Goal: Task Accomplishment & Management: Manage account settings

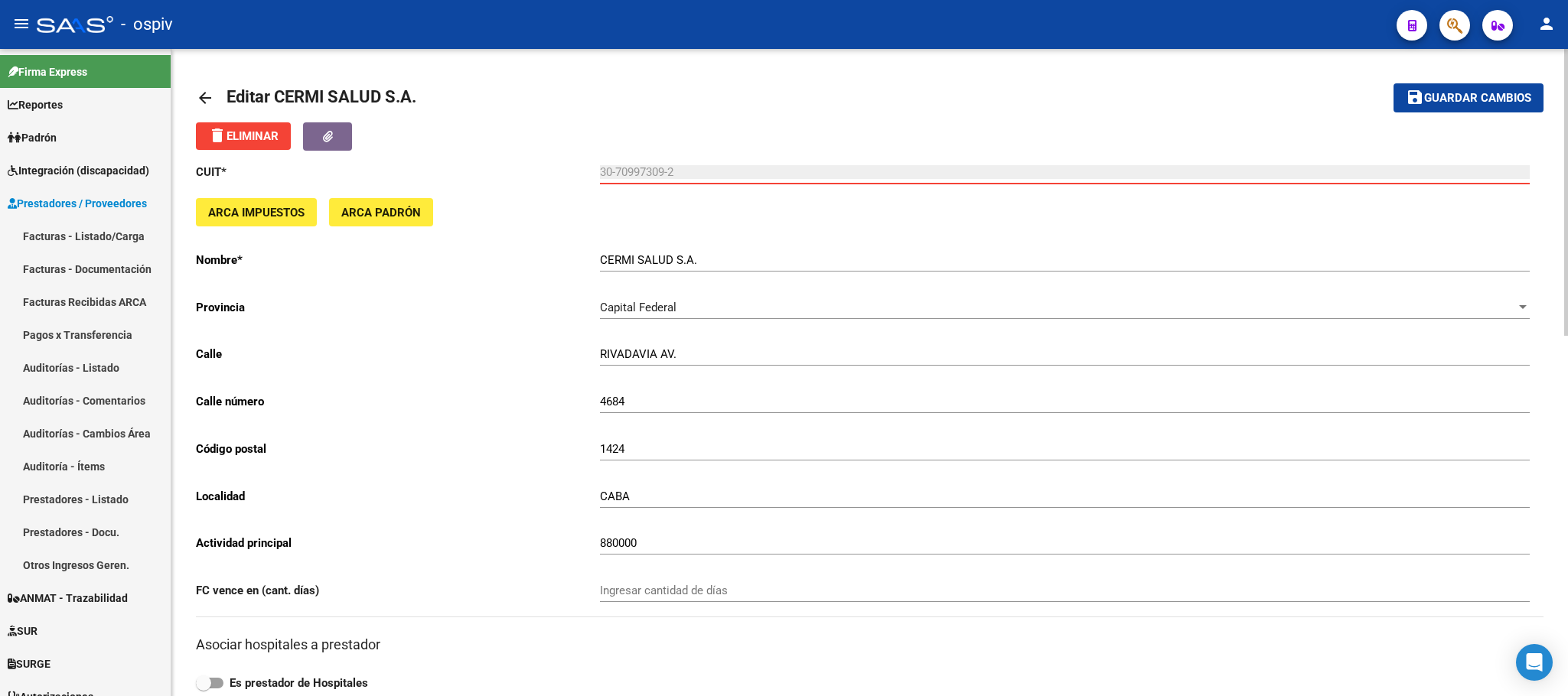
click at [1476, 97] on span "Guardar cambios" at bounding box center [1477, 99] width 107 height 14
click at [1464, 103] on span "Guardar cambios" at bounding box center [1477, 99] width 107 height 14
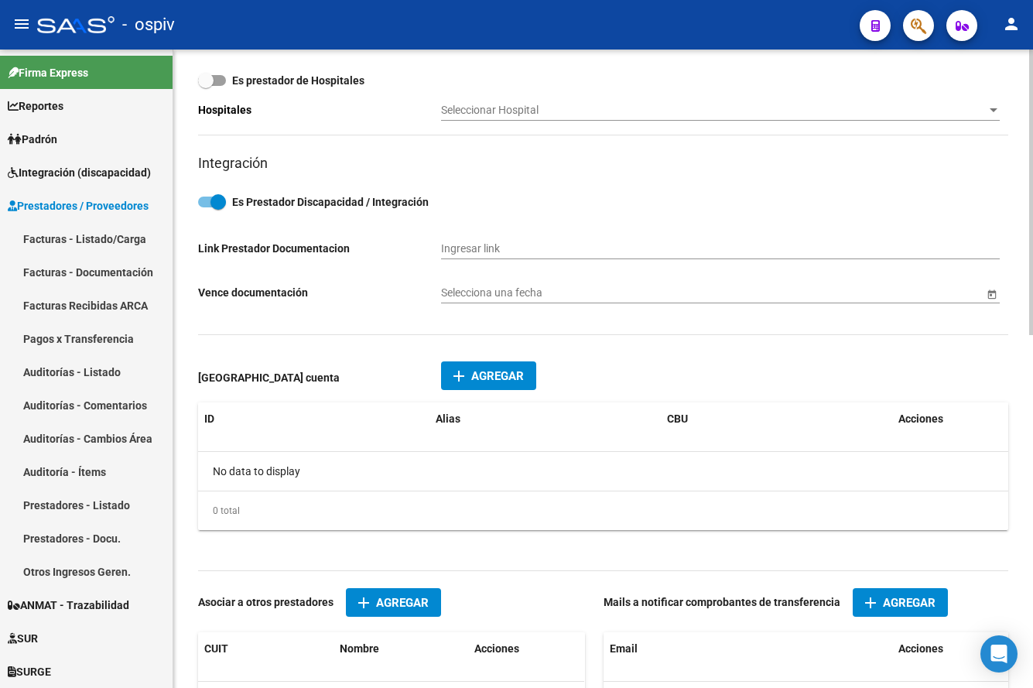
scroll to position [546, 0]
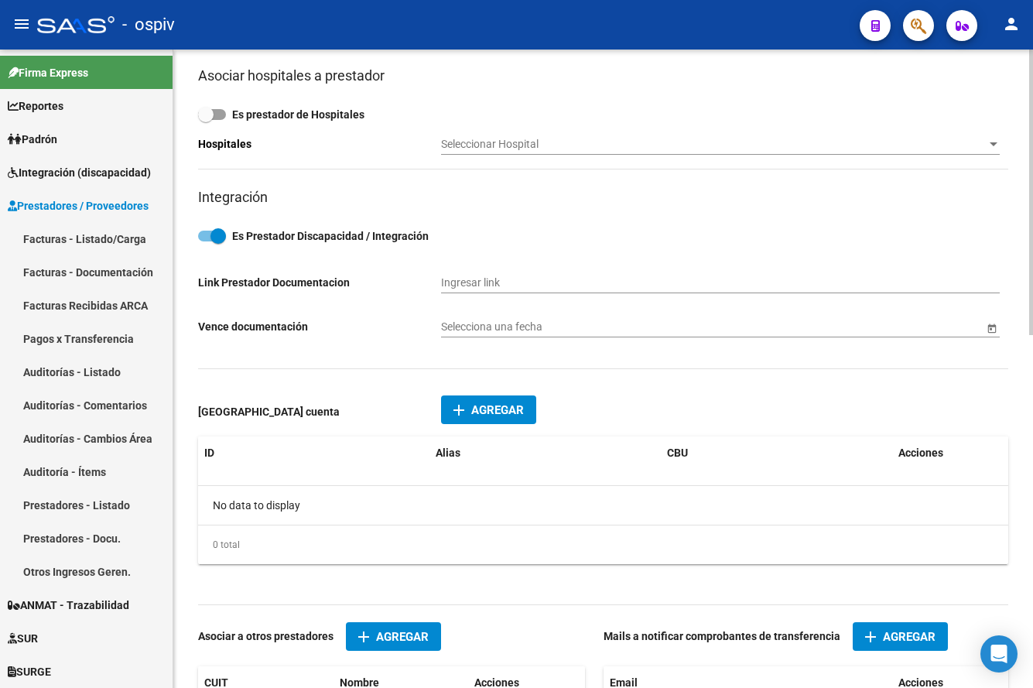
click at [487, 411] on span "Agregar" at bounding box center [497, 410] width 53 height 14
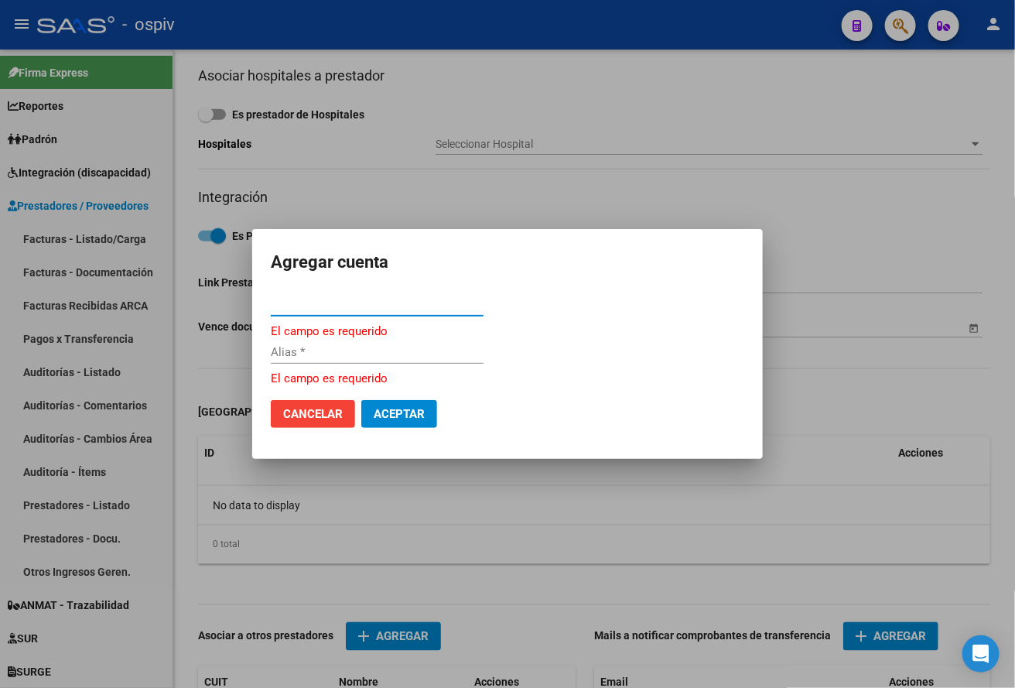
click at [376, 305] on input "CBU *" at bounding box center [377, 304] width 213 height 14
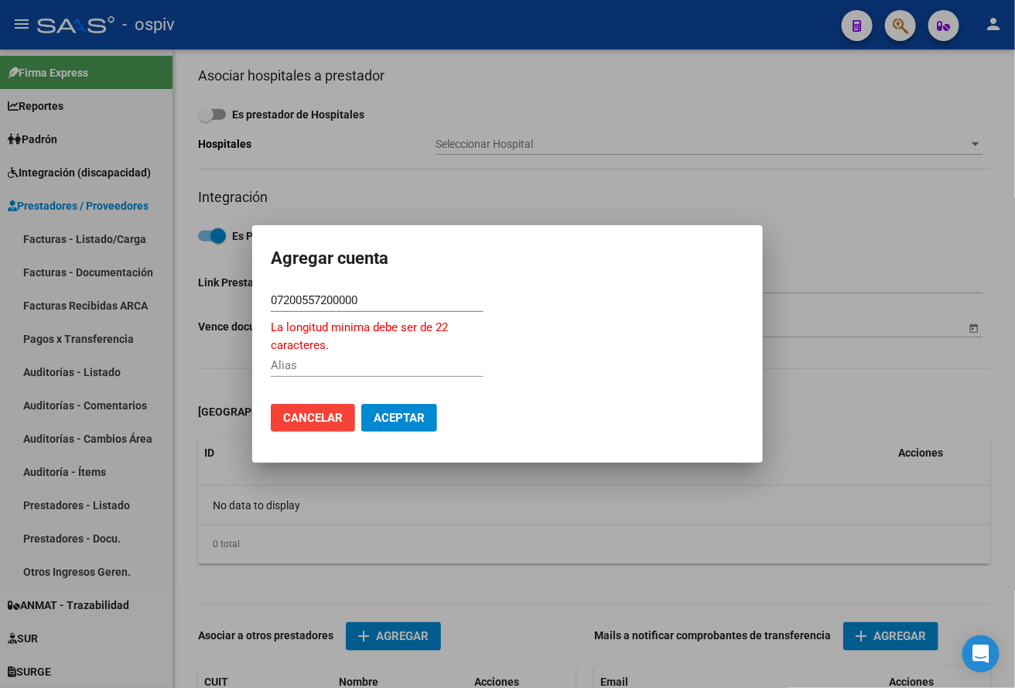
click at [388, 295] on input "07200557200000" at bounding box center [377, 300] width 213 height 14
click at [409, 302] on input "072005572000000" at bounding box center [377, 300] width 213 height 14
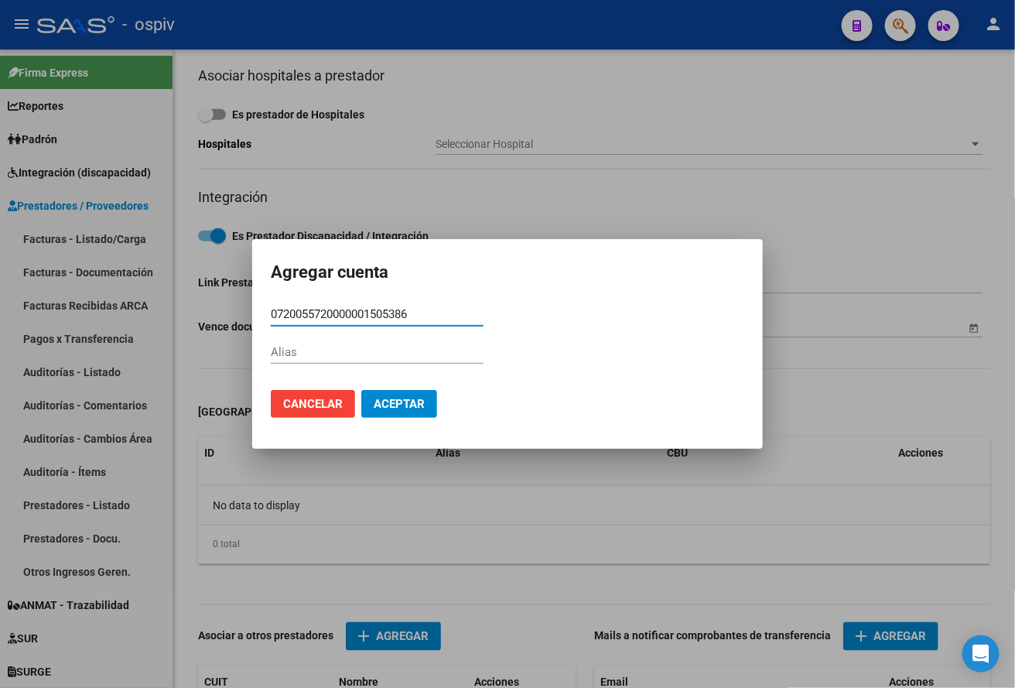
type input "0720055720000001505386"
click at [398, 409] on span "Aceptar" at bounding box center [399, 404] width 51 height 14
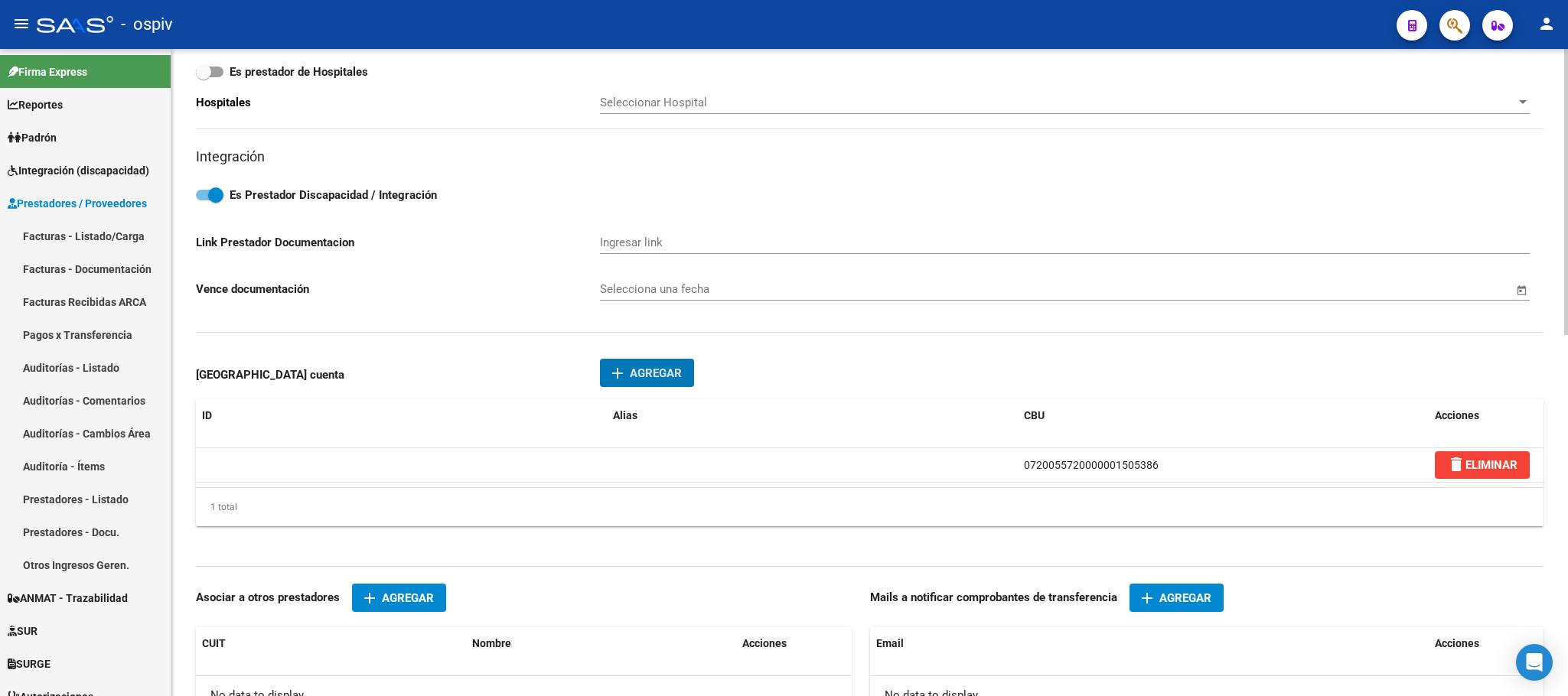
scroll to position [815, 0]
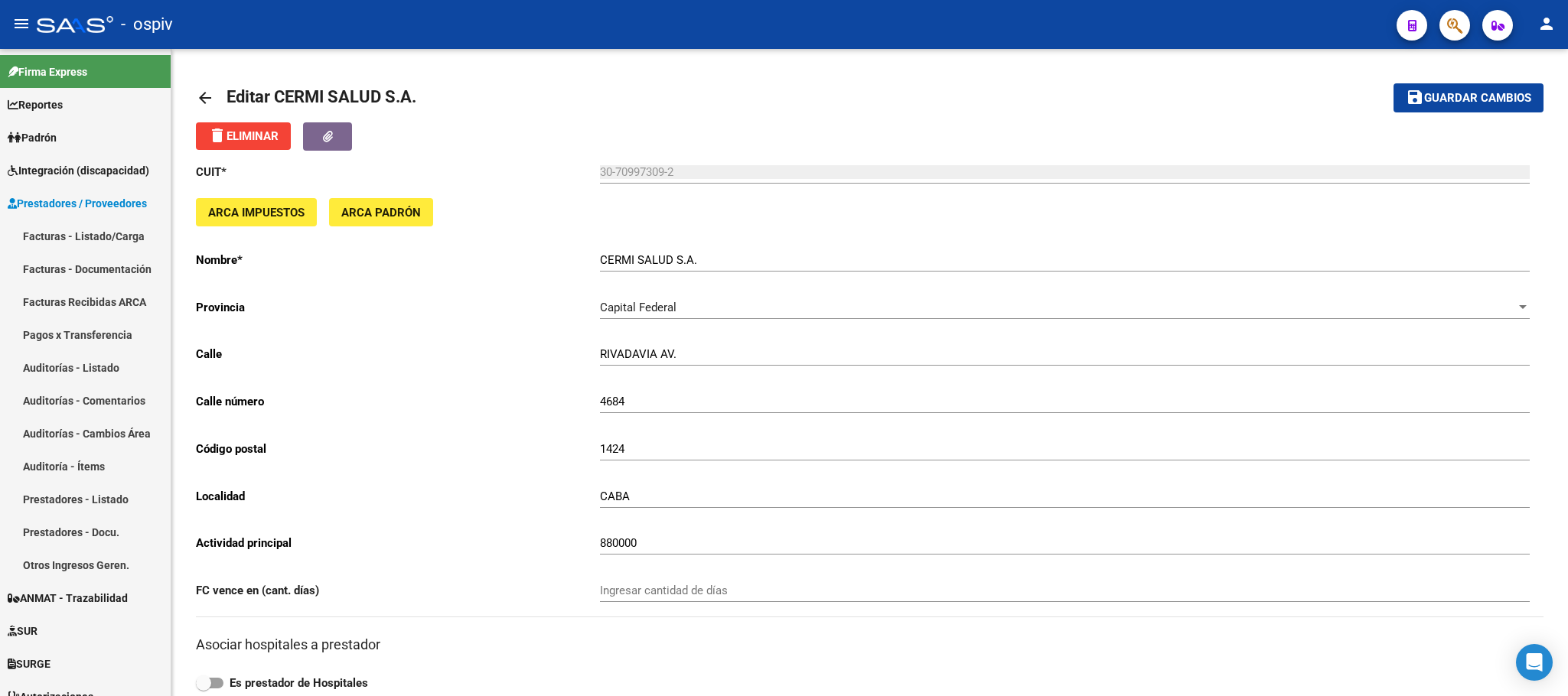
click at [1444, 31] on button "button" at bounding box center [1454, 25] width 31 height 31
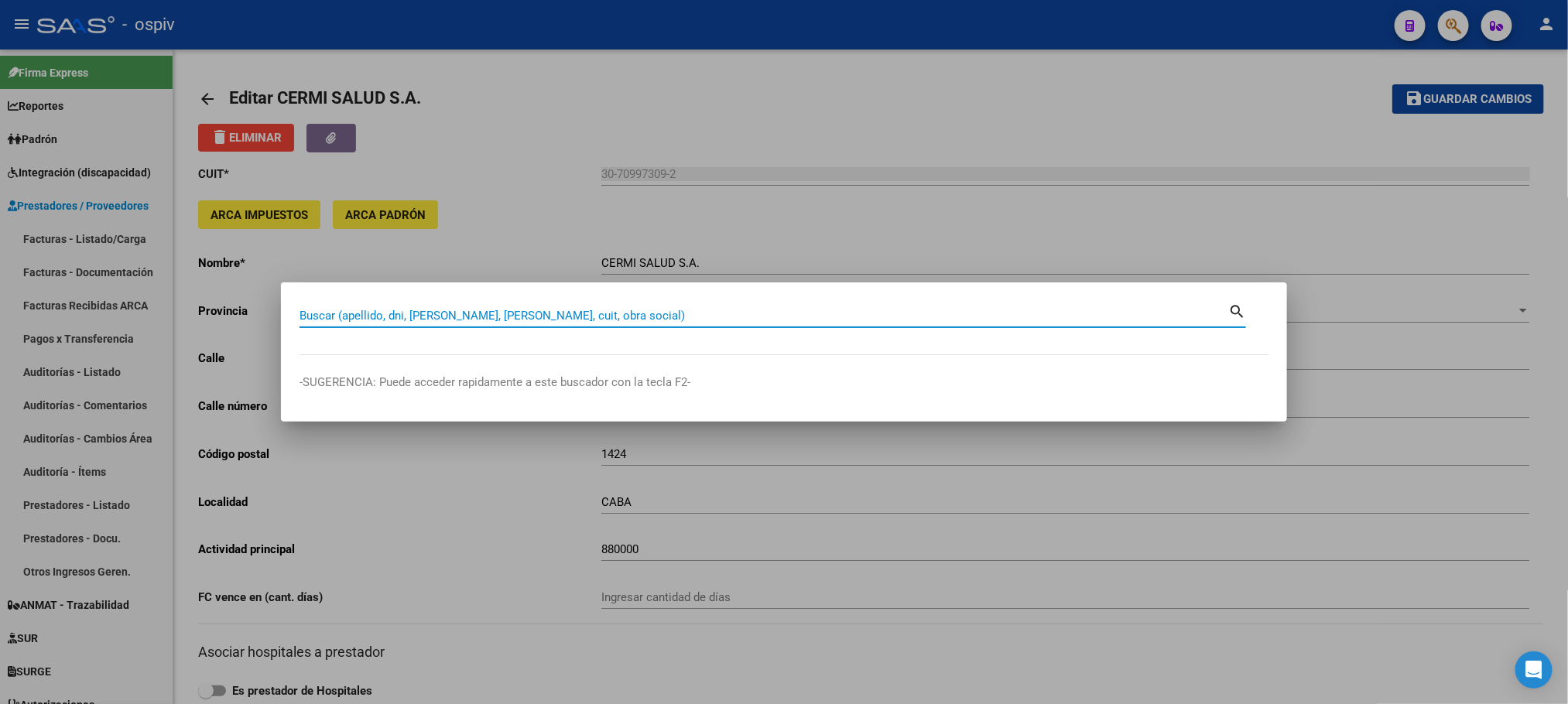
click at [493, 318] on input "Buscar (apellido, dni, cuil, nro traspaso, cuit, obra social)" at bounding box center [763, 316] width 929 height 14
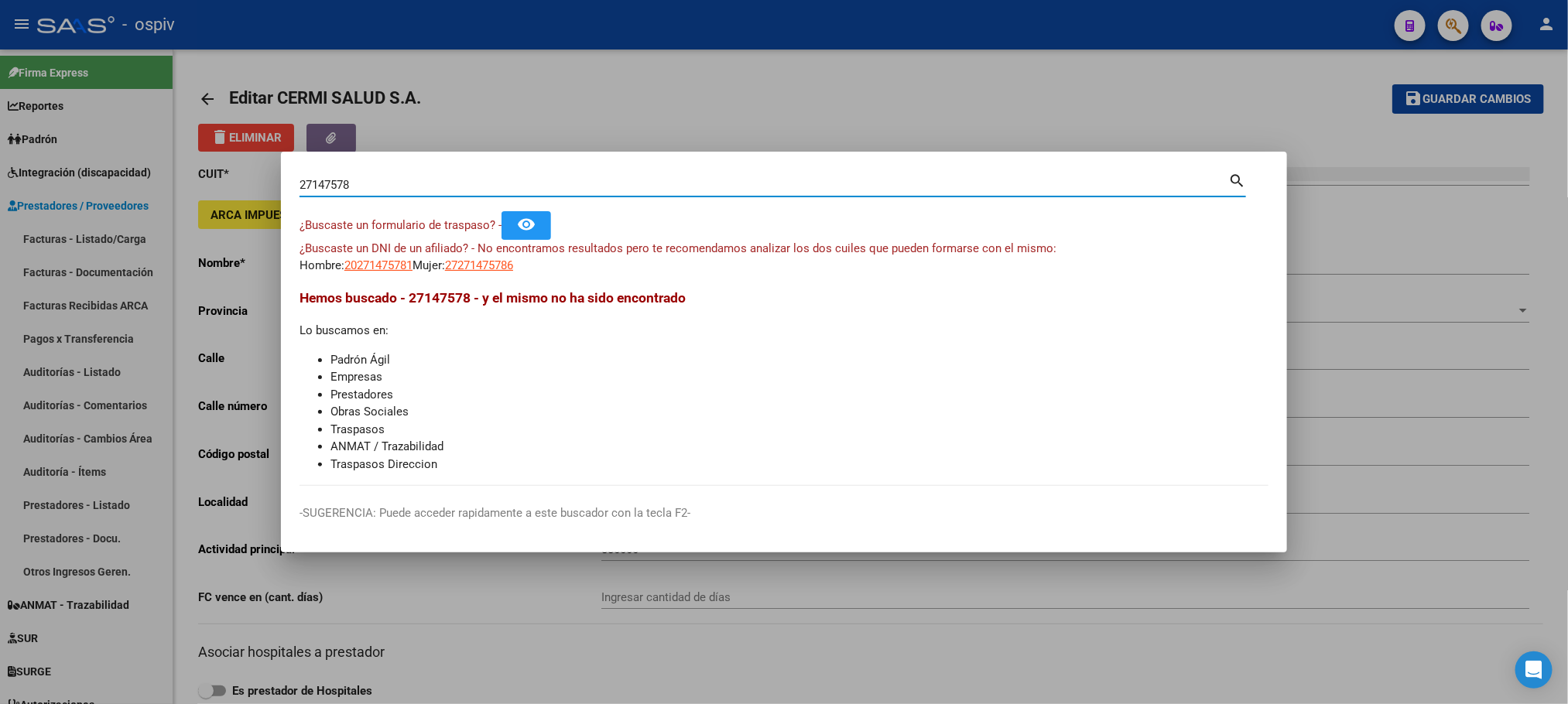
click at [384, 186] on input "27147578" at bounding box center [763, 185] width 929 height 14
type input "27147578"
drag, startPoint x: 357, startPoint y: 186, endPoint x: 298, endPoint y: 186, distance: 59.6
click at [298, 186] on mat-dialog-content "27147578 Buscar (apellido, dni, cuil, nro traspaso, cuit, obra social) search ¿…" at bounding box center [784, 328] width 1006 height 316
